Goal: Transaction & Acquisition: Purchase product/service

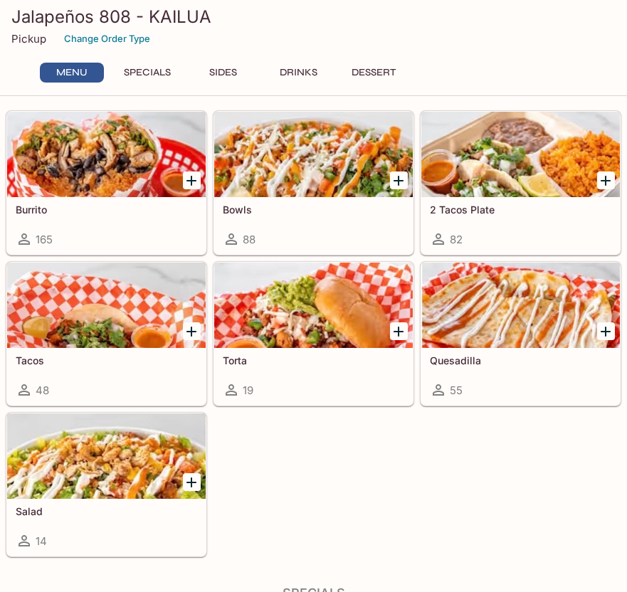
scroll to position [93, 0]
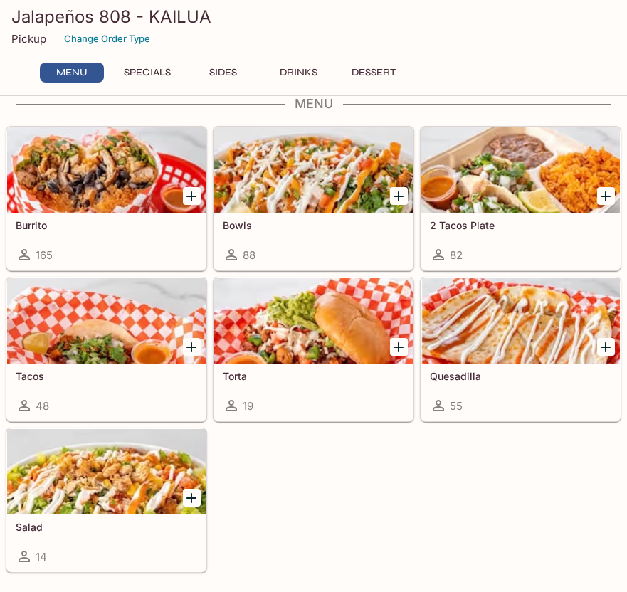
click at [128, 184] on div at bounding box center [106, 169] width 199 height 85
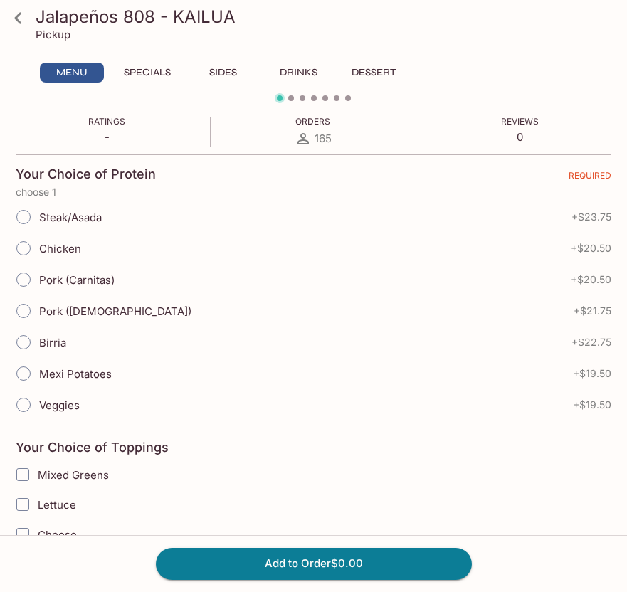
scroll to position [271, 0]
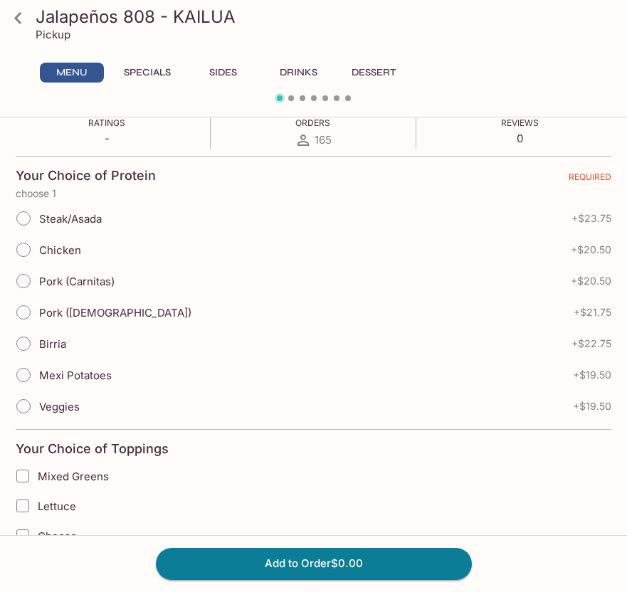
click at [58, 409] on span "Veggies" at bounding box center [59, 407] width 41 height 14
click at [38, 409] on input "Veggies" at bounding box center [24, 406] width 30 height 30
radio input "true"
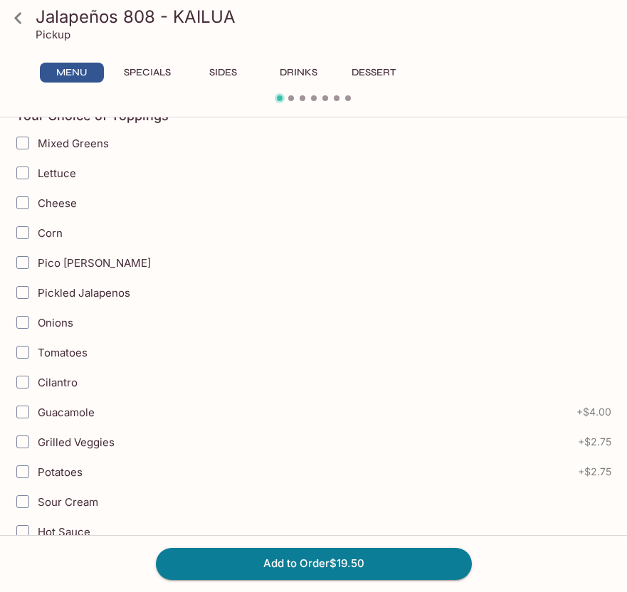
scroll to position [611, 0]
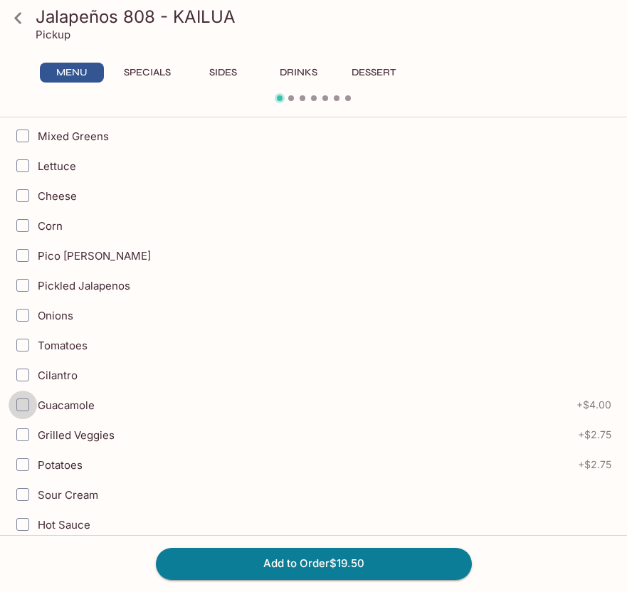
click at [21, 406] on input "Guacamole" at bounding box center [23, 405] width 28 height 28
click at [23, 424] on input "Grilled Veggies" at bounding box center [23, 435] width 28 height 28
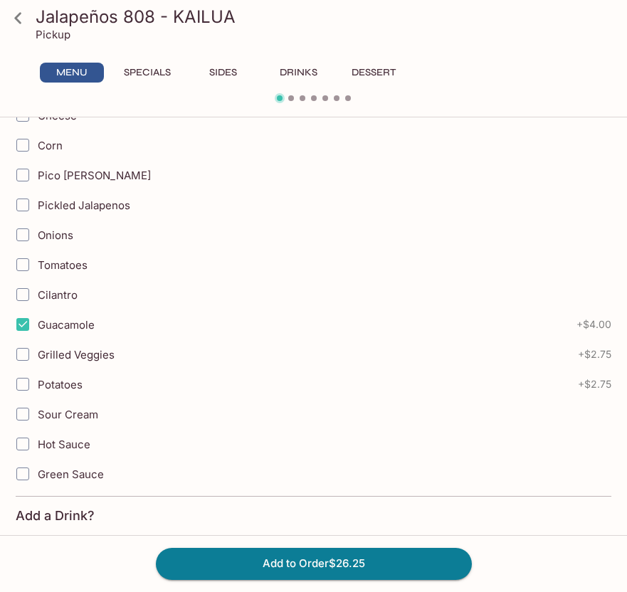
scroll to position [692, 0]
click at [53, 312] on label "Guacamole" at bounding box center [224, 324] width 432 height 30
click at [37, 312] on input "Guacamole" at bounding box center [23, 324] width 28 height 28
checkbox input "false"
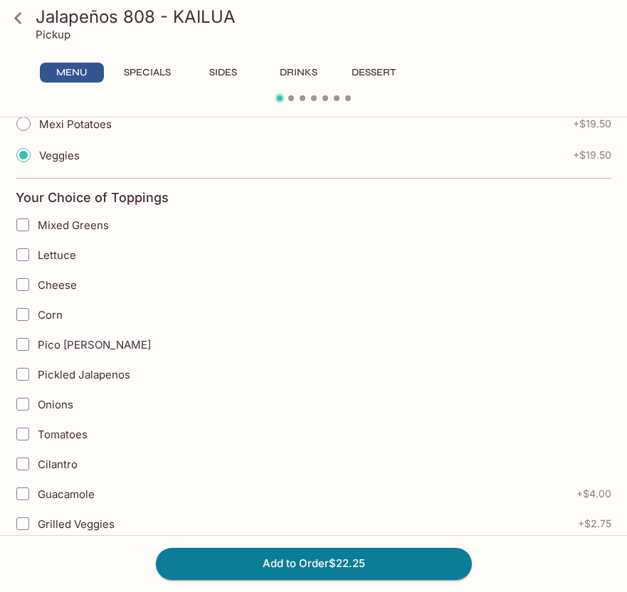
scroll to position [518, 0]
